Goal: Task Accomplishment & Management: Complete application form

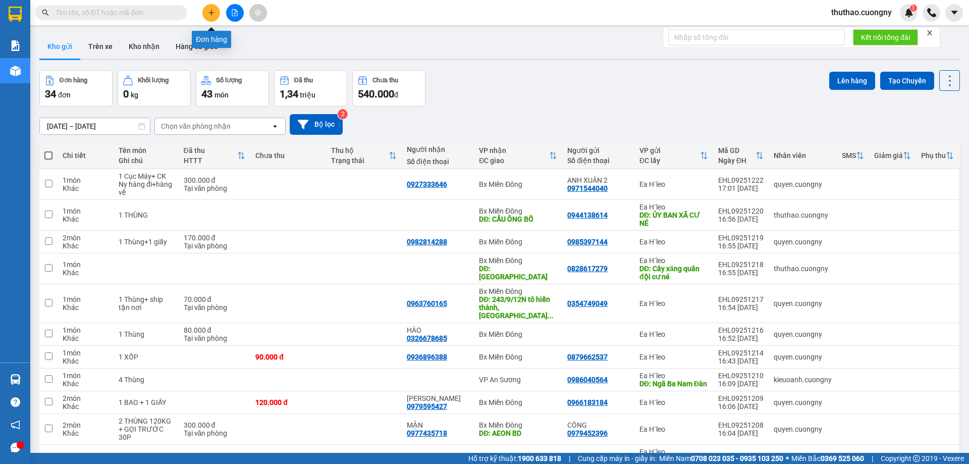
click at [208, 12] on icon "plus" at bounding box center [211, 12] width 7 height 7
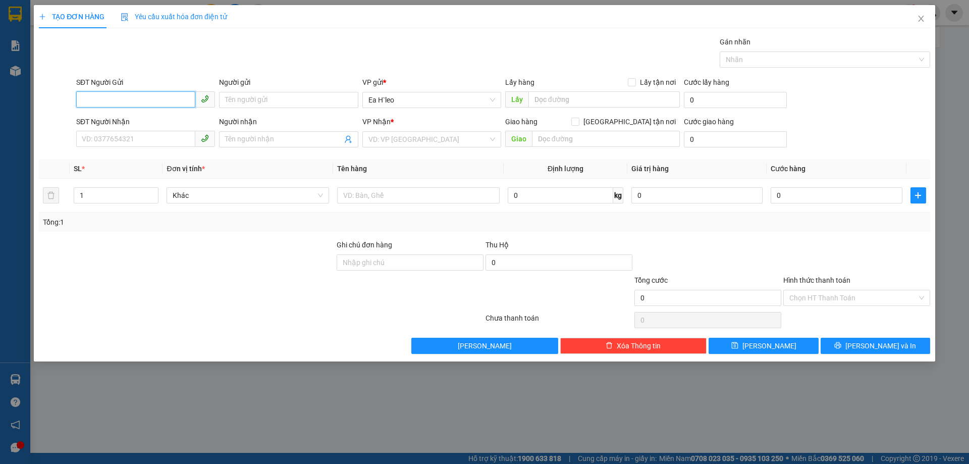
click at [139, 102] on input "SĐT Người Gửi" at bounding box center [135, 99] width 119 height 16
click at [155, 102] on input "SĐT Người Gửi" at bounding box center [135, 99] width 119 height 16
type input "0908565406"
click at [234, 281] on div at bounding box center [187, 292] width 298 height 35
click at [561, 102] on input "text" at bounding box center [604, 99] width 151 height 16
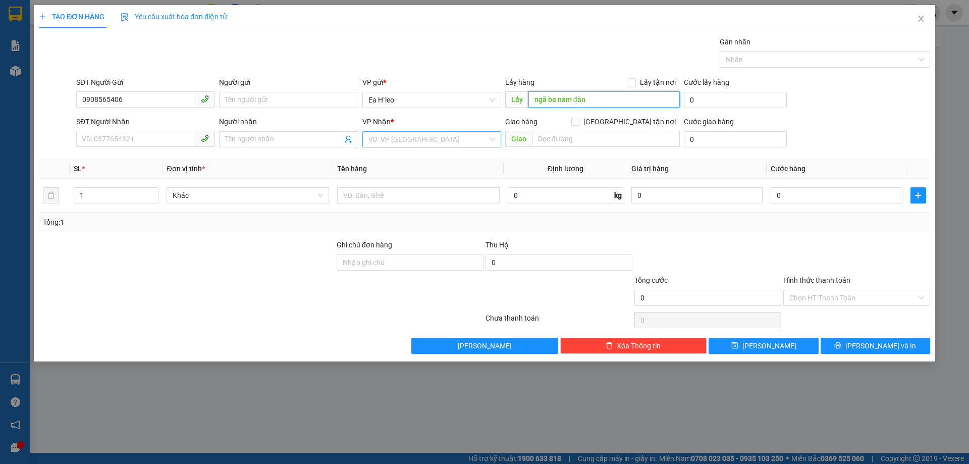
type input "ngã ba nam đàn"
click at [401, 137] on input "search" at bounding box center [428, 139] width 120 height 15
click at [390, 228] on div "VP An Sương" at bounding box center [431, 224] width 127 height 11
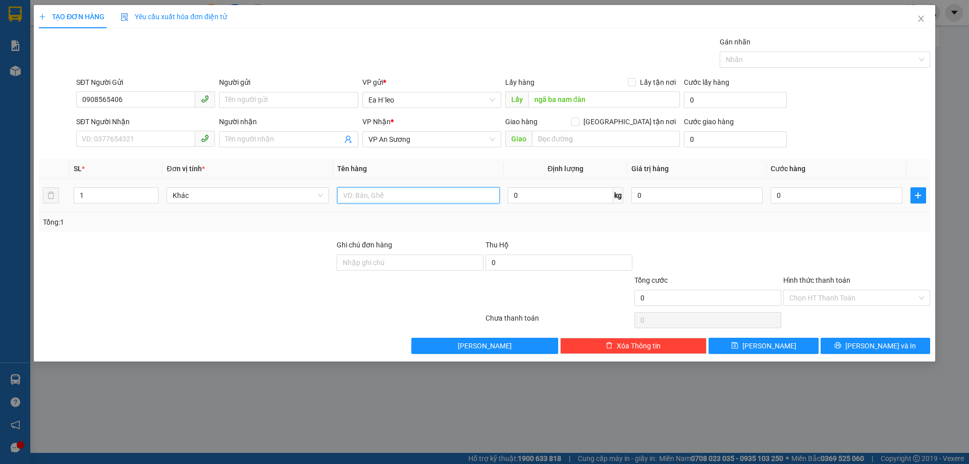
click at [370, 199] on input "text" at bounding box center [418, 195] width 163 height 16
type input "1 thùng"
click at [265, 230] on div "Tổng: 1" at bounding box center [484, 222] width 891 height 19
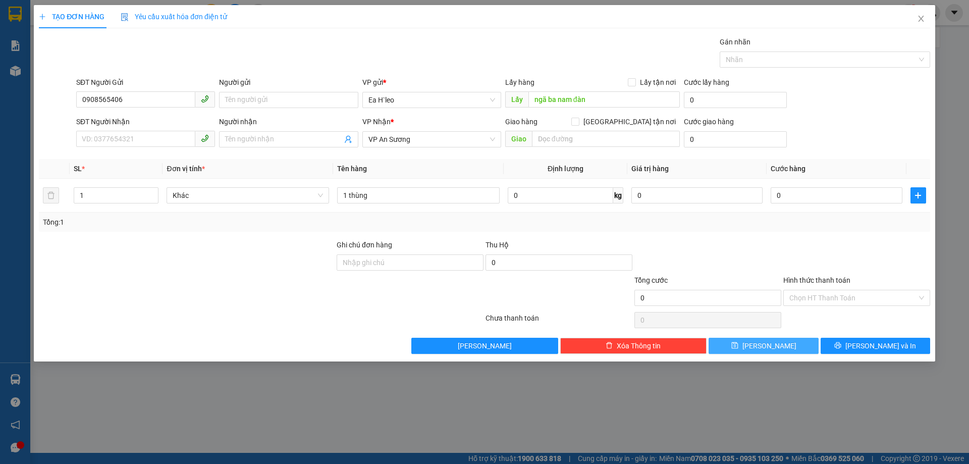
click at [776, 347] on button "[PERSON_NAME]" at bounding box center [764, 346] width 110 height 16
